Goal: Task Accomplishment & Management: Use online tool/utility

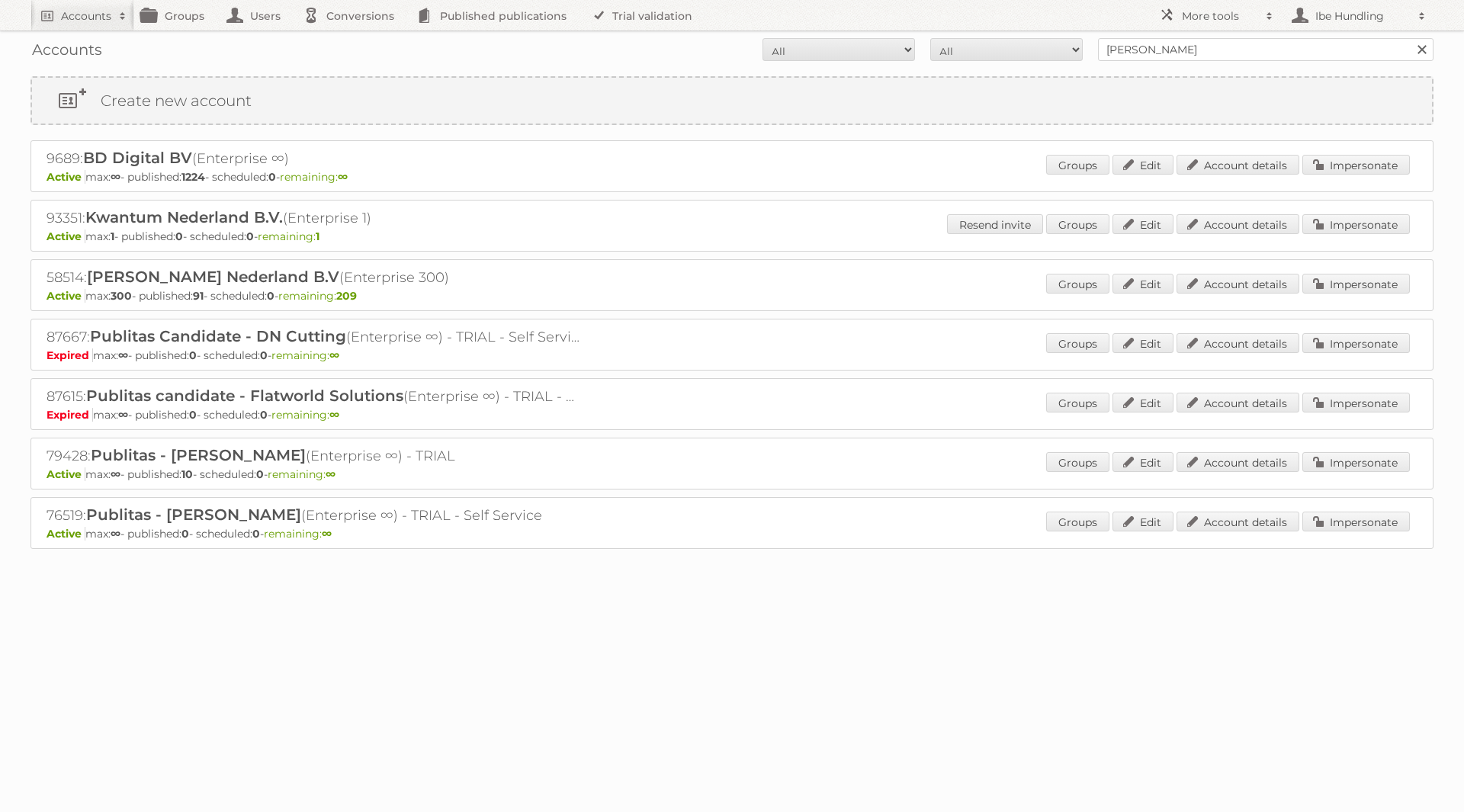
click at [812, 513] on div "76519: Publitas - [PERSON_NAME] (Enterprise ∞) - TRIAL - Self Service Active ma…" at bounding box center [731, 523] width 1403 height 52
click at [1190, 45] on input "[PERSON_NAME]" at bounding box center [1266, 50] width 335 height 23
click at [1424, 49] on link at bounding box center [1422, 50] width 23 height 23
click at [946, 47] on form "All Active Expired Pending All Paid Trials Self service [PERSON_NAME] Search" at bounding box center [731, 50] width 1403 height 23
click at [1373, 45] on input "[PERSON_NAME]" at bounding box center [1266, 50] width 335 height 23
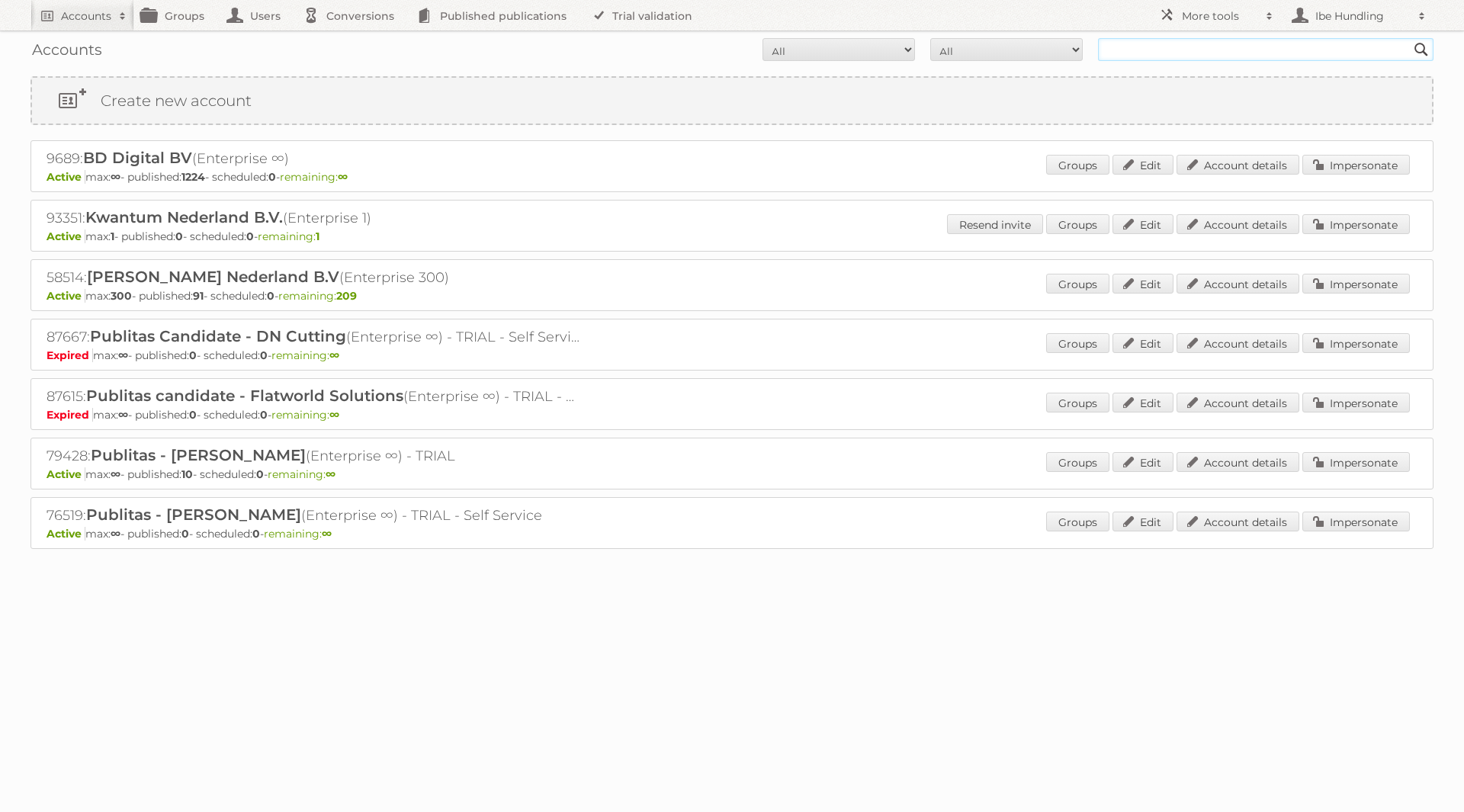
click at [1410, 53] on div "Search" at bounding box center [1266, 50] width 335 height 23
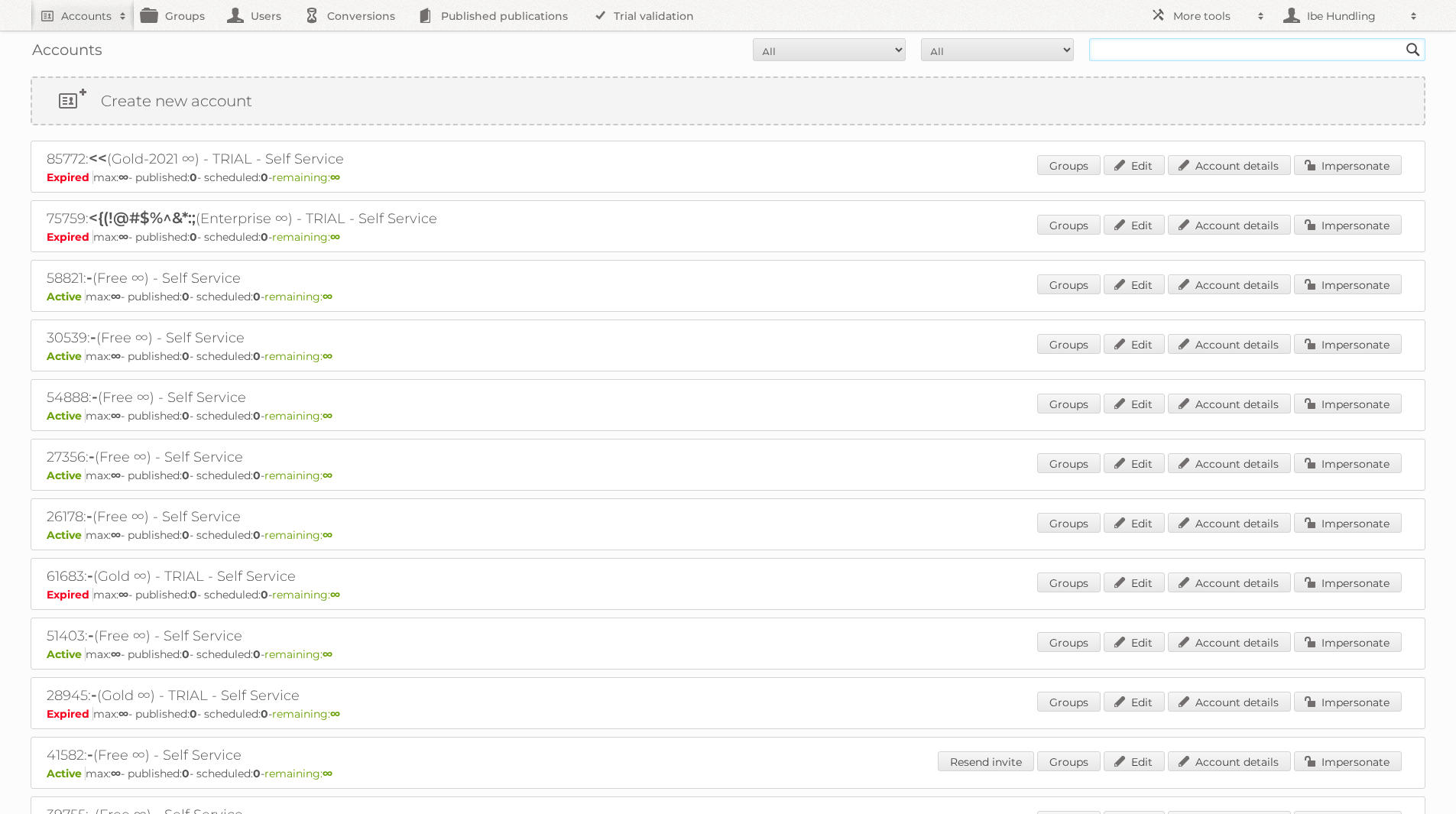
click at [1274, 52] on input "text" at bounding box center [1257, 50] width 336 height 23
type input "[PERSON_NAME]"
click at [1402, 38] on input "Search" at bounding box center [1413, 50] width 23 height 23
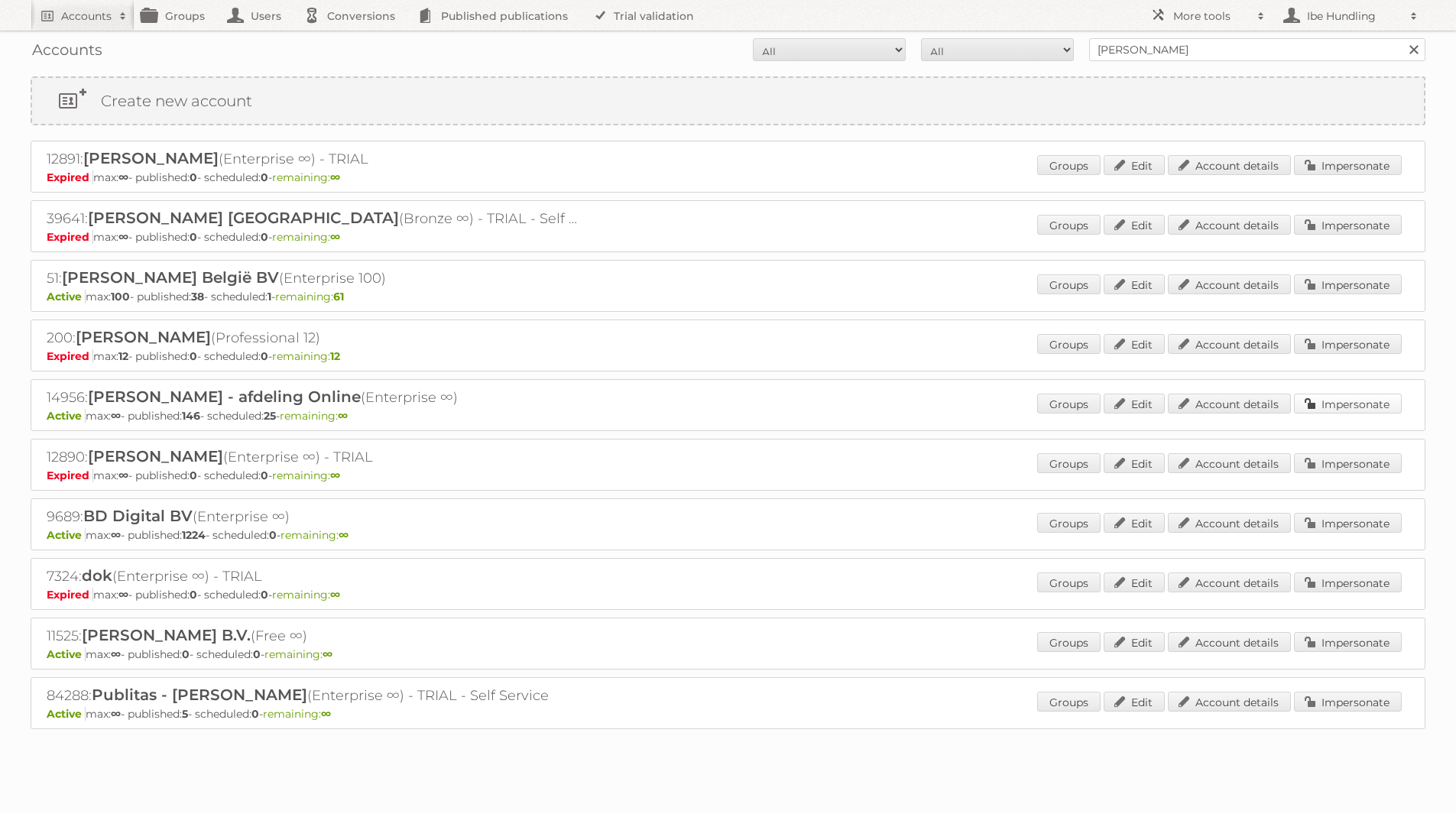
click at [1357, 407] on link "Impersonate" at bounding box center [1348, 403] width 108 height 20
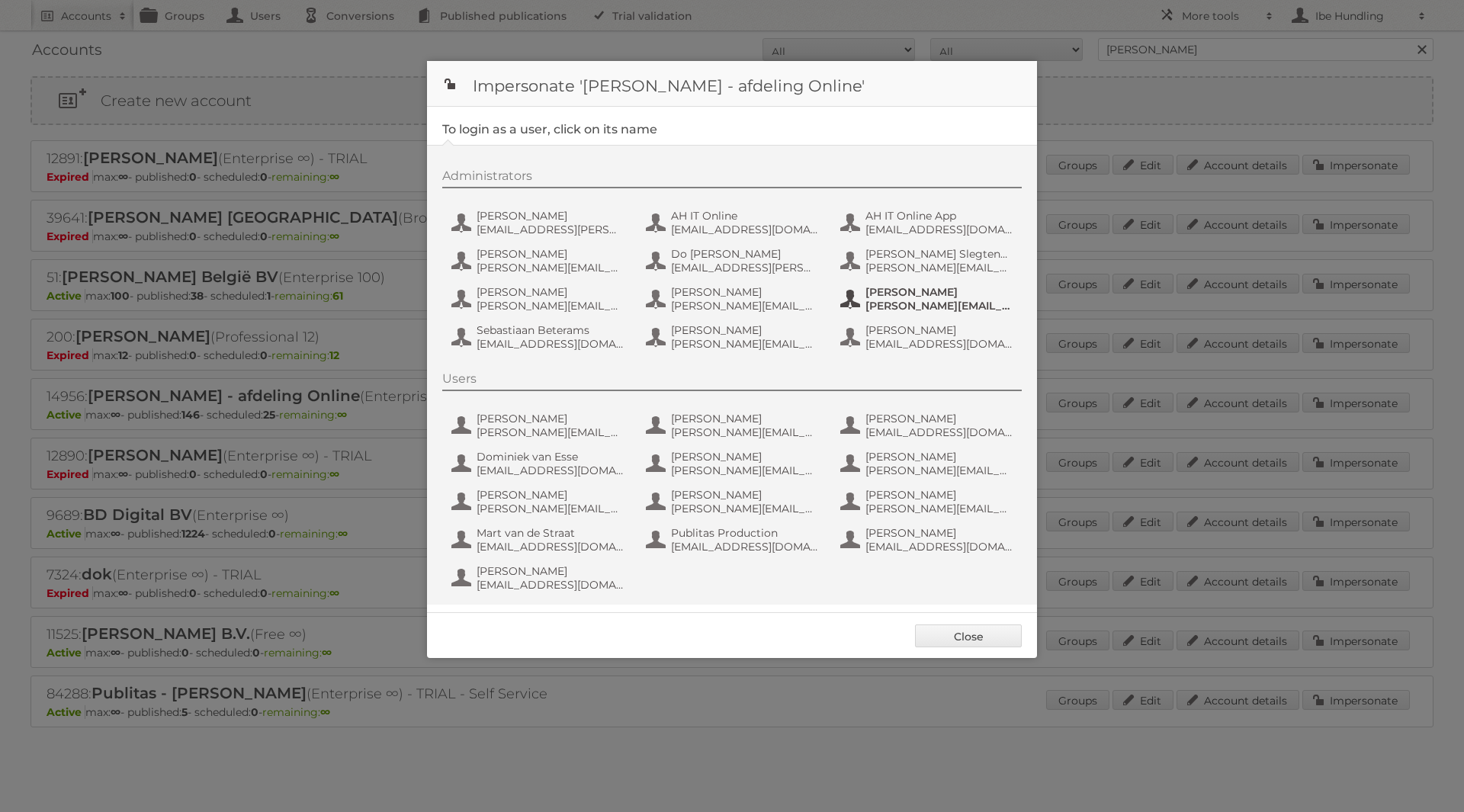
click at [881, 309] on span "Paul.van.Duin@ah.nl" at bounding box center [939, 305] width 148 height 14
